Goal: Navigation & Orientation: Go to known website

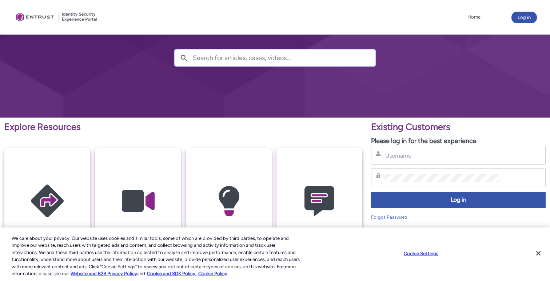
scroll to position [52, 0]
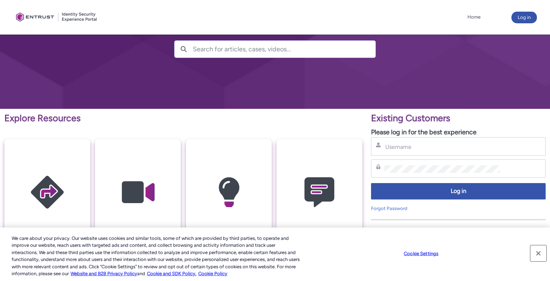
click at [537, 254] on button "Close" at bounding box center [538, 253] width 16 height 16
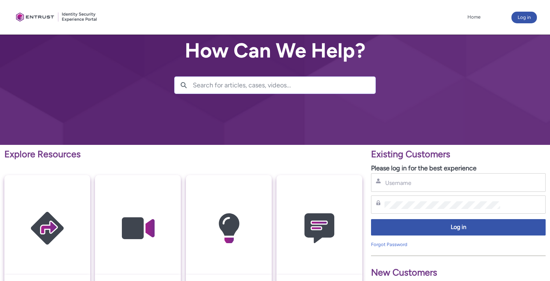
scroll to position [0, 0]
